Goal: Transaction & Acquisition: Obtain resource

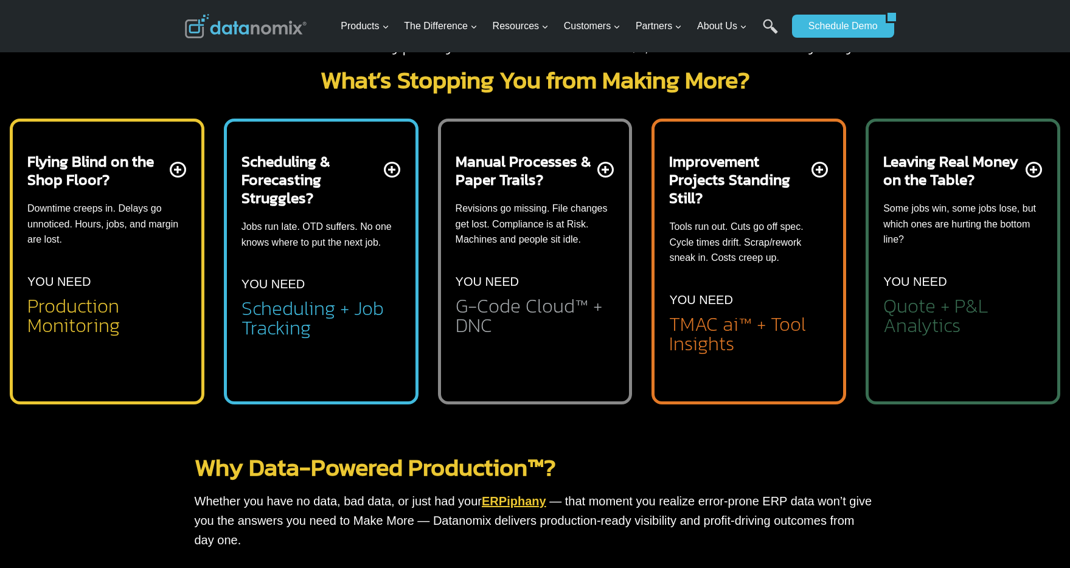
scroll to position [424, 0]
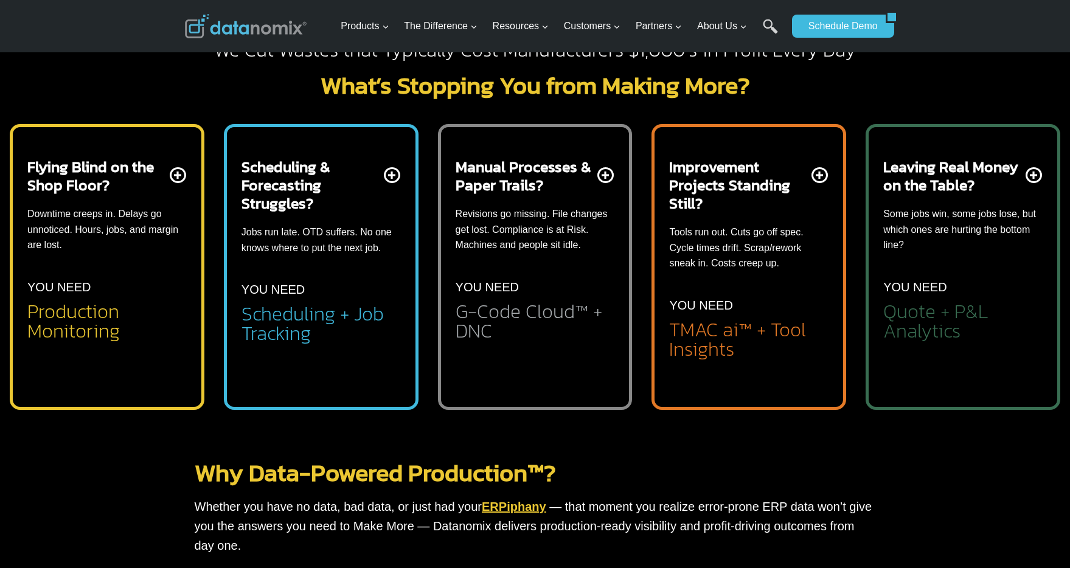
click at [436, 120] on div "Flying Blind on the Shop Floor? Downtime creeps in. Delays go unnoticed. Hours,…" at bounding box center [535, 259] width 1050 height 300
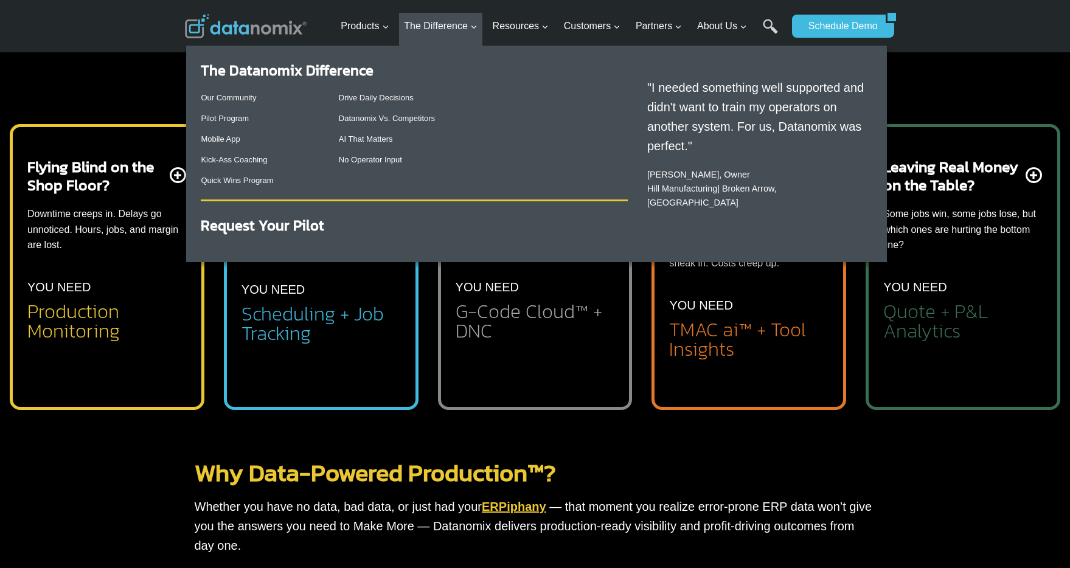
click at [239, 236] on div "Request Your Pilot" at bounding box center [414, 224] width 427 height 36
click at [241, 224] on strong "Request Your Pilot" at bounding box center [262, 225] width 123 height 21
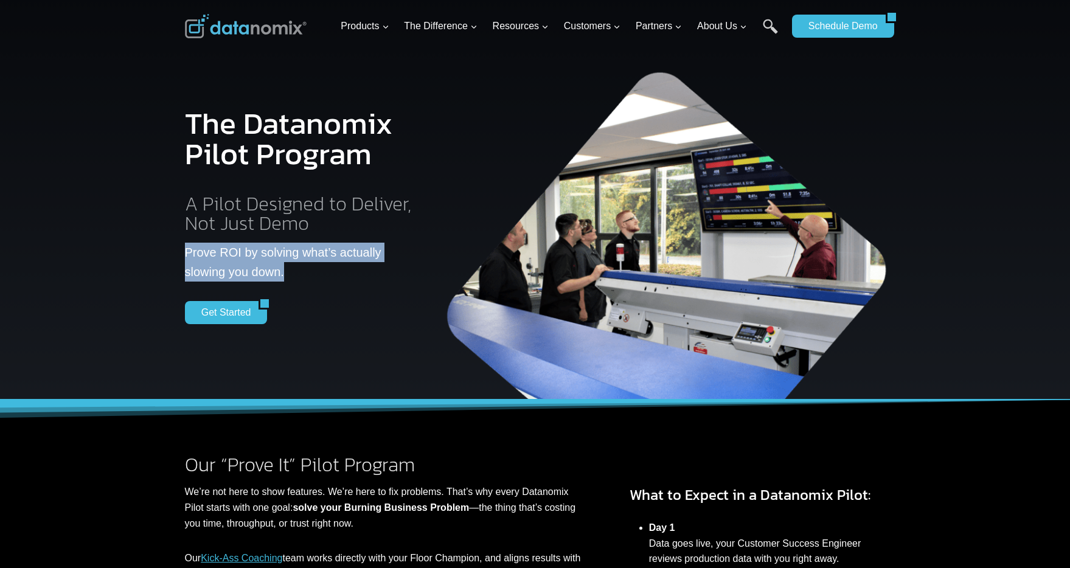
drag, startPoint x: 259, startPoint y: 271, endPoint x: 174, endPoint y: 257, distance: 86.3
click at [174, 257] on div "The Datanomix Pilot Program A Pilot Designed to Deliver, Not Just Demo Prove RO…" at bounding box center [535, 200] width 730 height 400
copy p "Prove ROI by solving what’s actually slowing you down."
